Goal: Information Seeking & Learning: Understand process/instructions

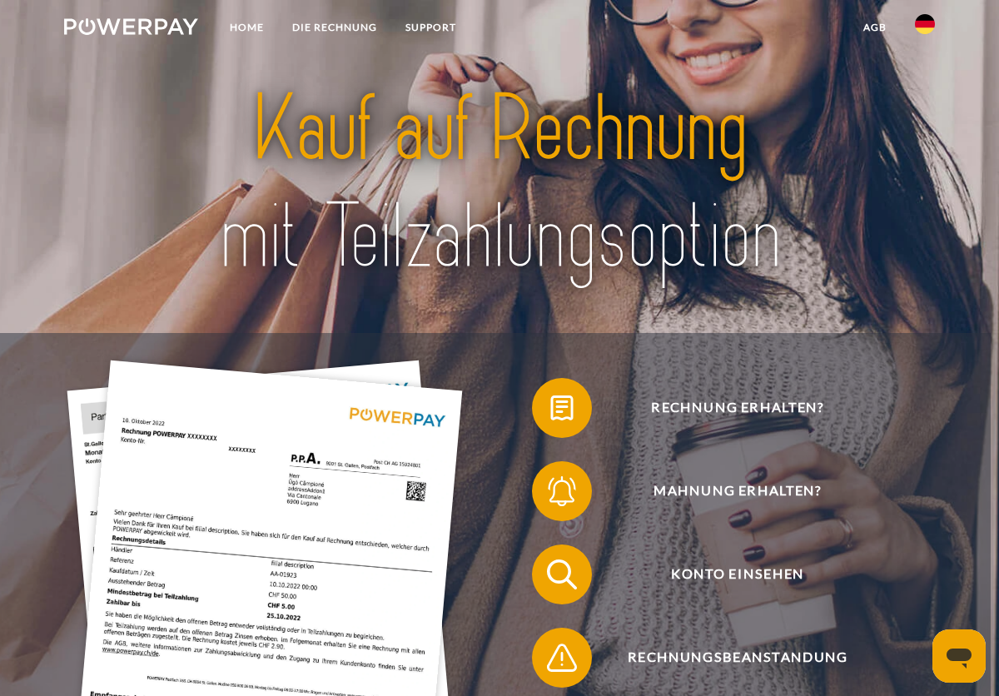
click at [916, 18] on img at bounding box center [925, 24] width 20 height 20
click at [933, 180] on link at bounding box center [925, 165] width 48 height 42
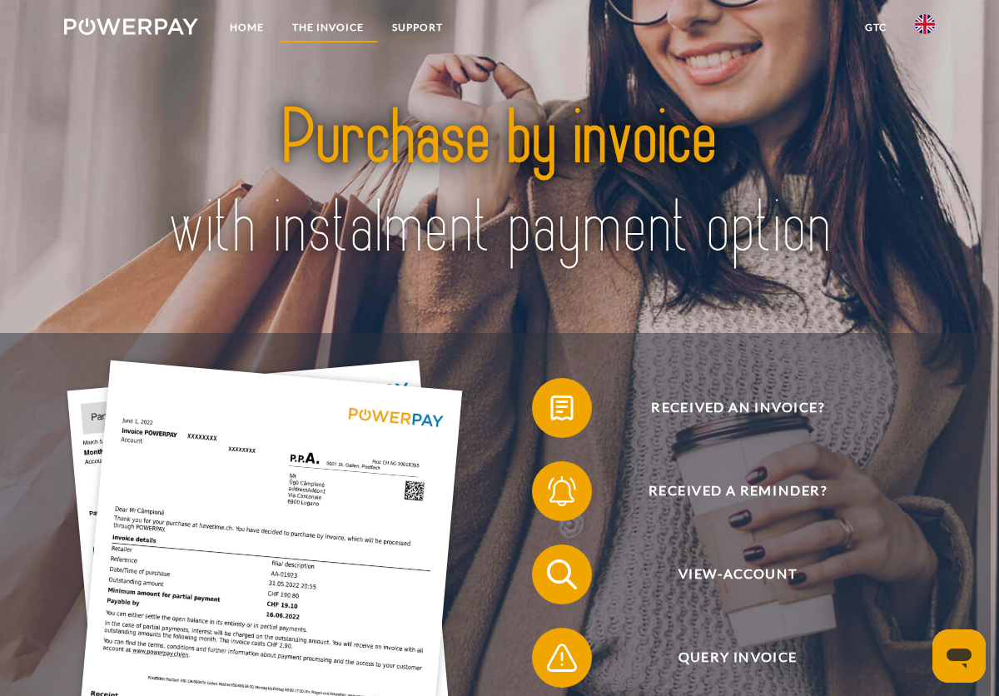
click at [343, 39] on link "THE INVOICE" at bounding box center [328, 27] width 100 height 30
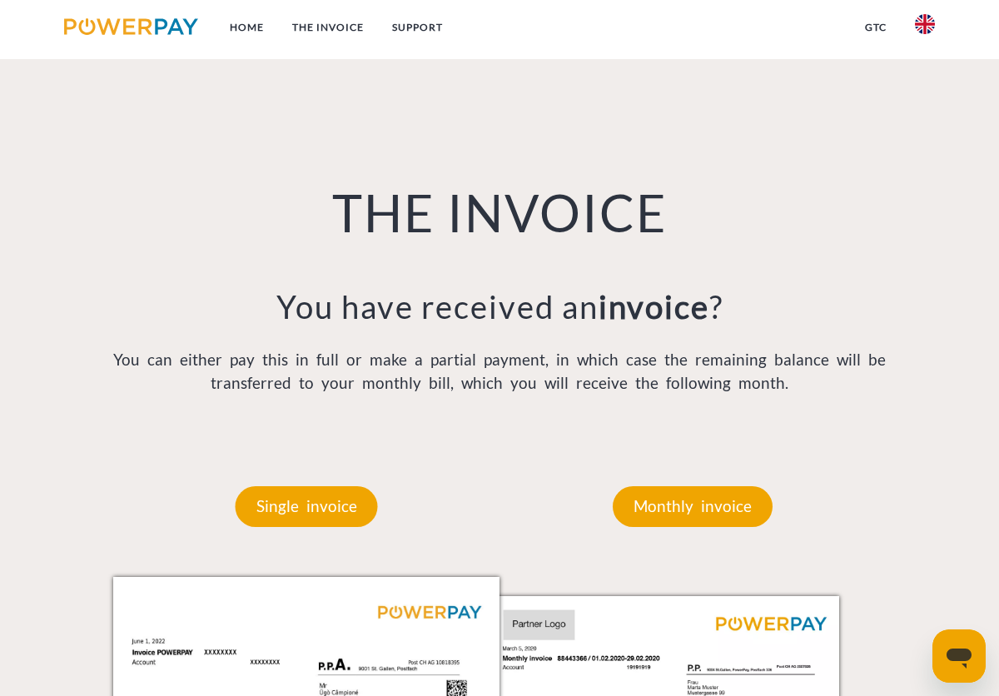
scroll to position [1017, 0]
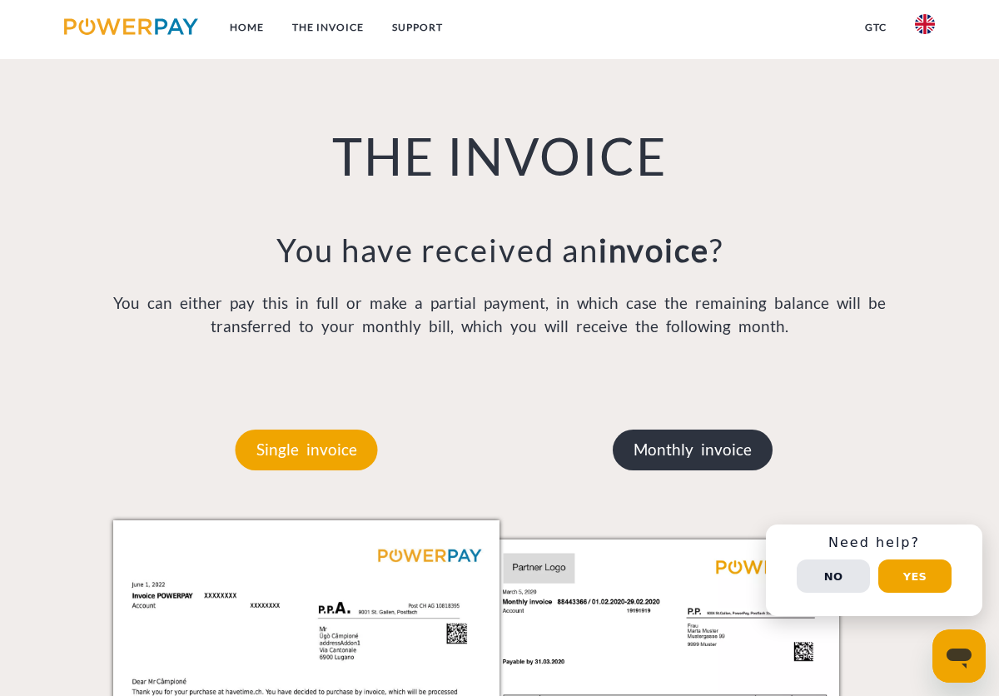
click at [689, 452] on p "Monthly invoice" at bounding box center [693, 450] width 160 height 40
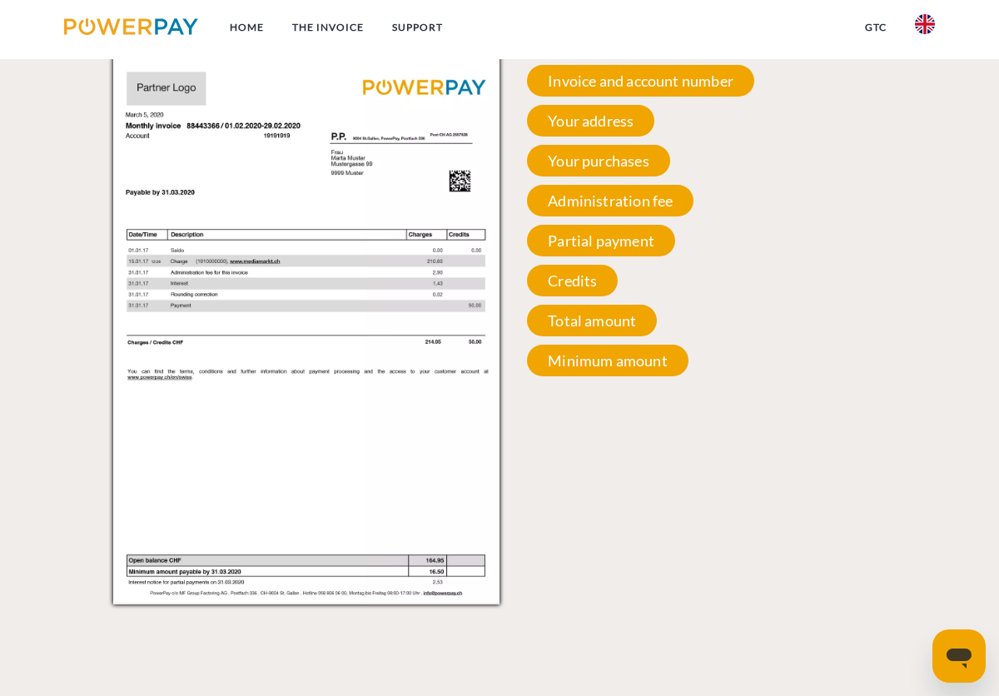
scroll to position [1461, 0]
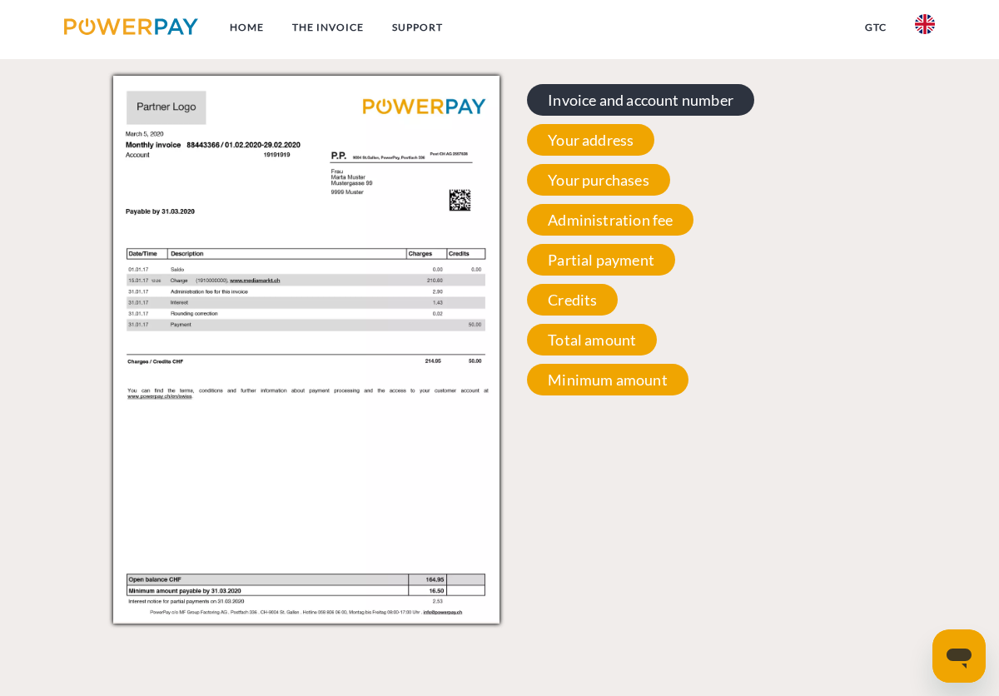
click at [632, 114] on span "Invoice and account number" at bounding box center [640, 100] width 227 height 32
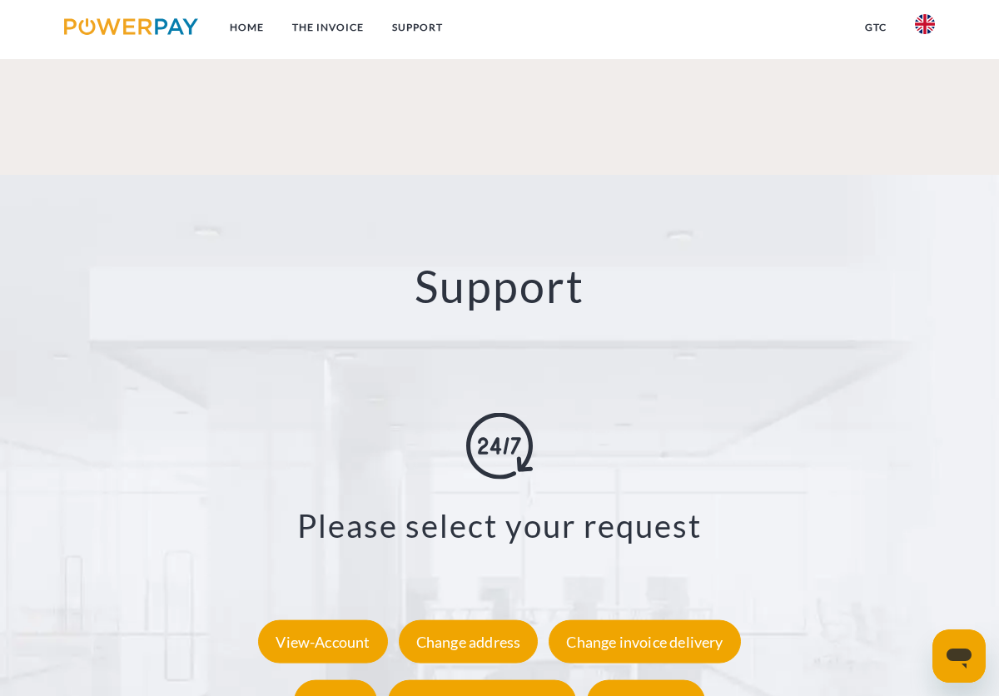
scroll to position [2601, 0]
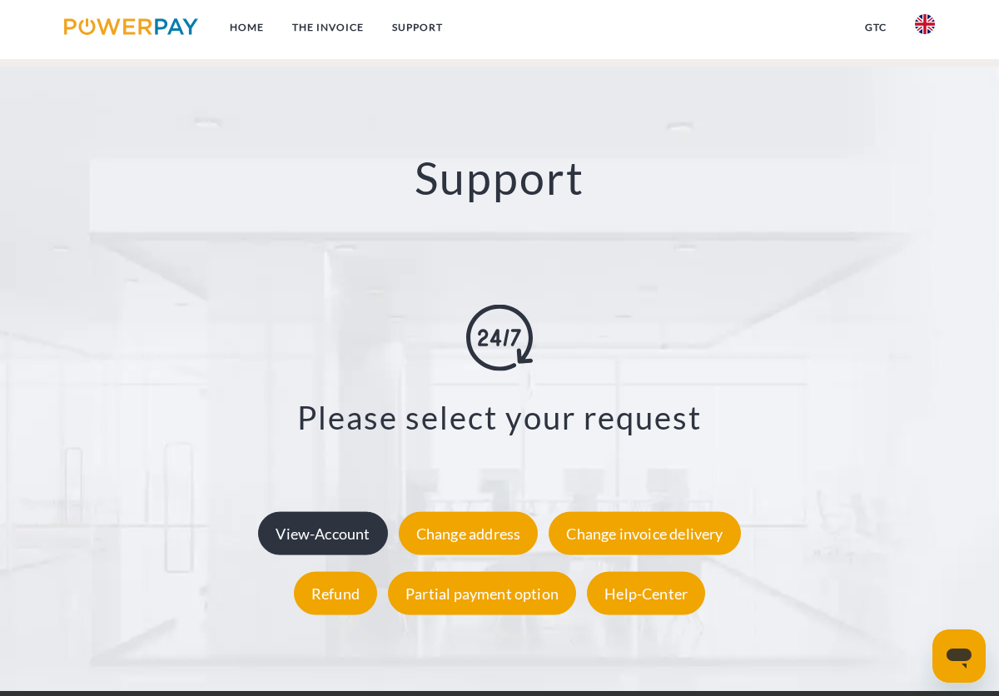
click at [331, 511] on div "View-Account" at bounding box center [322, 532] width 129 height 43
